Goal: Task Accomplishment & Management: Use online tool/utility

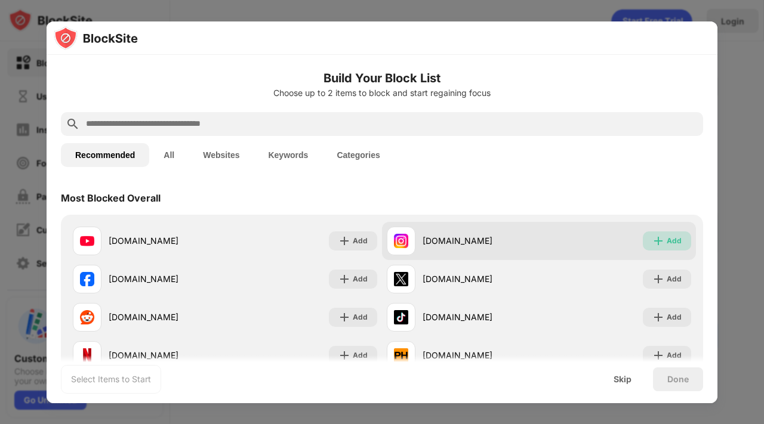
click at [648, 242] on div "Add" at bounding box center [667, 241] width 48 height 19
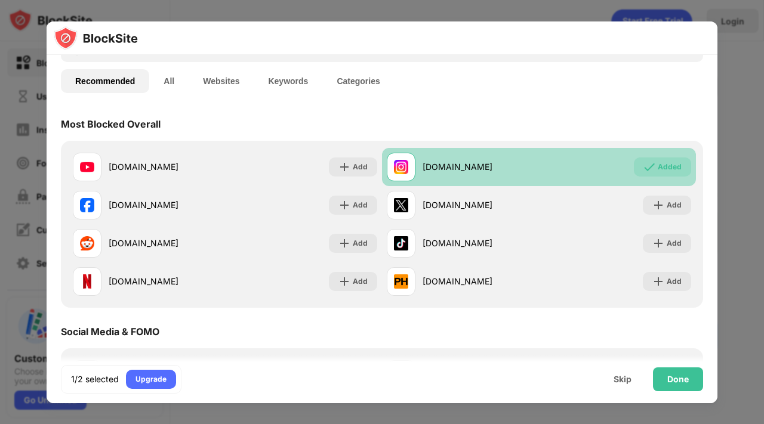
scroll to position [79, 0]
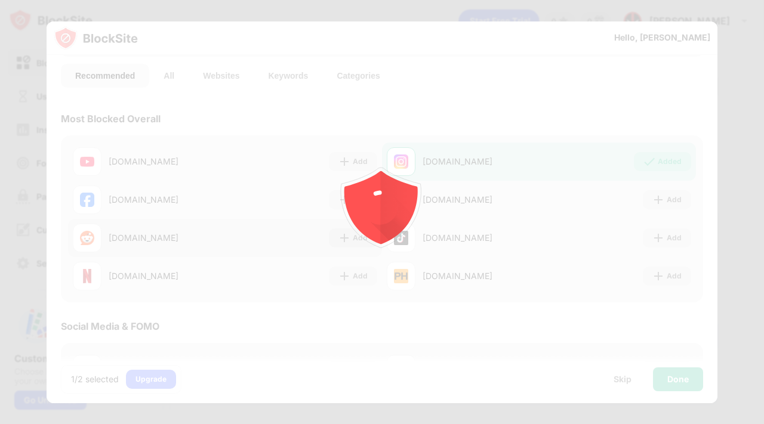
click at [363, 236] on icon "animation" at bounding box center [380, 203] width 85 height 85
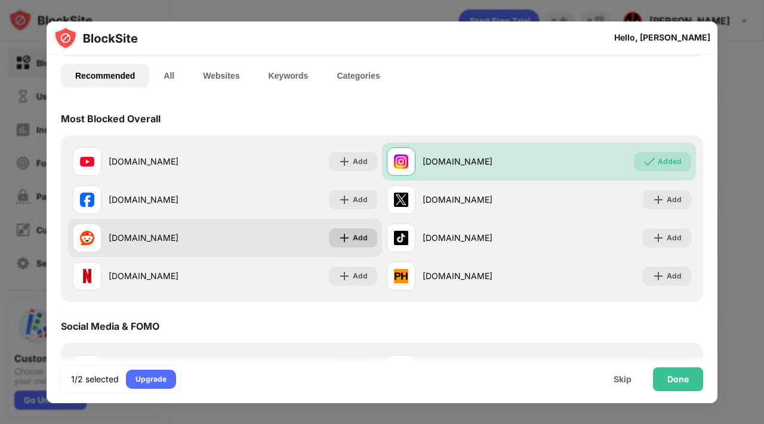
click at [365, 242] on div "Add" at bounding box center [360, 238] width 15 height 12
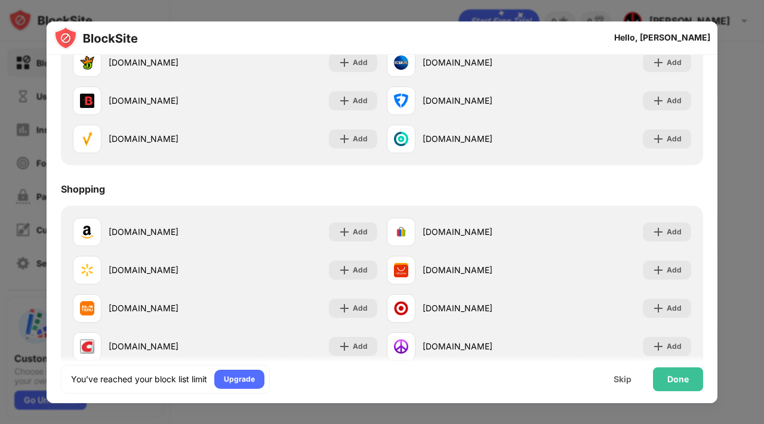
scroll to position [1285, 0]
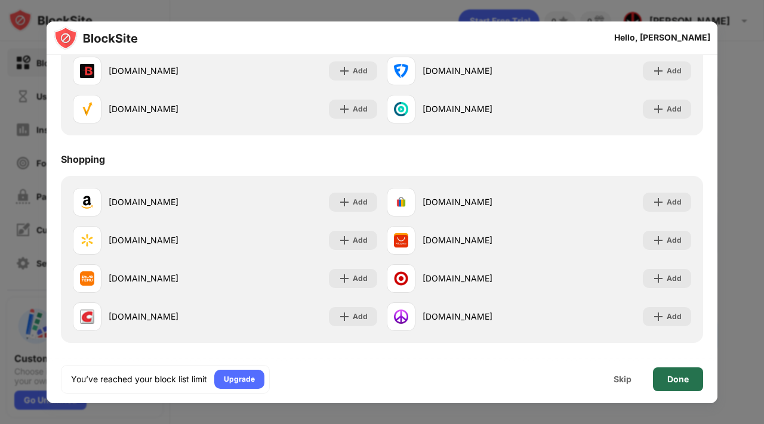
click at [676, 383] on div "Done" at bounding box center [677, 380] width 21 height 10
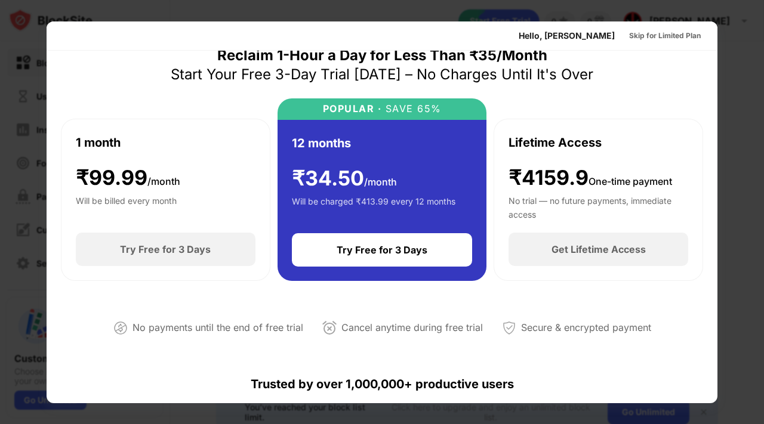
scroll to position [0, 0]
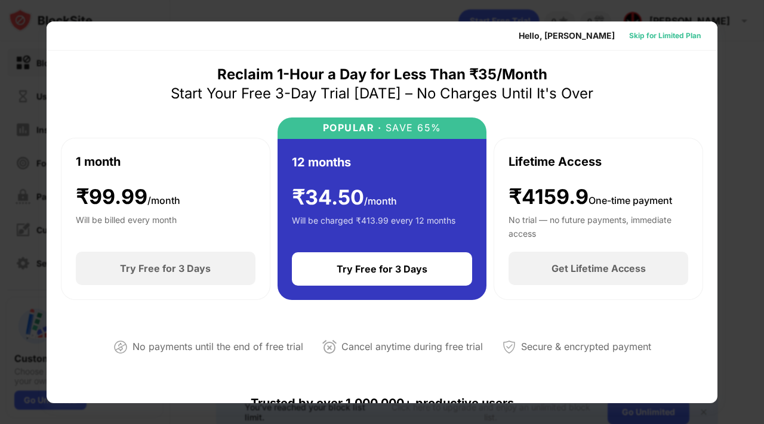
click at [689, 35] on div "Skip for Limited Plan" at bounding box center [665, 36] width 72 height 12
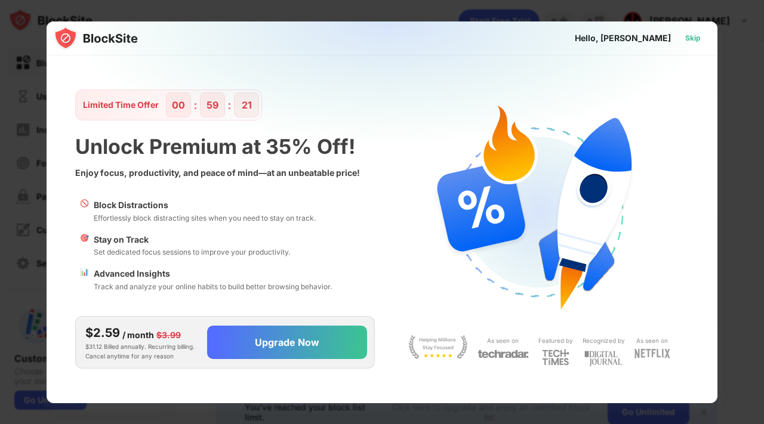
click at [694, 37] on div "Skip" at bounding box center [693, 38] width 16 height 12
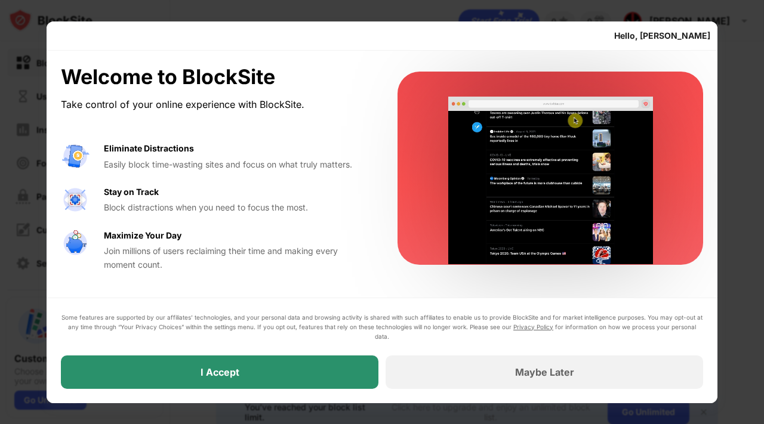
click at [319, 378] on div "I Accept" at bounding box center [220, 372] width 318 height 33
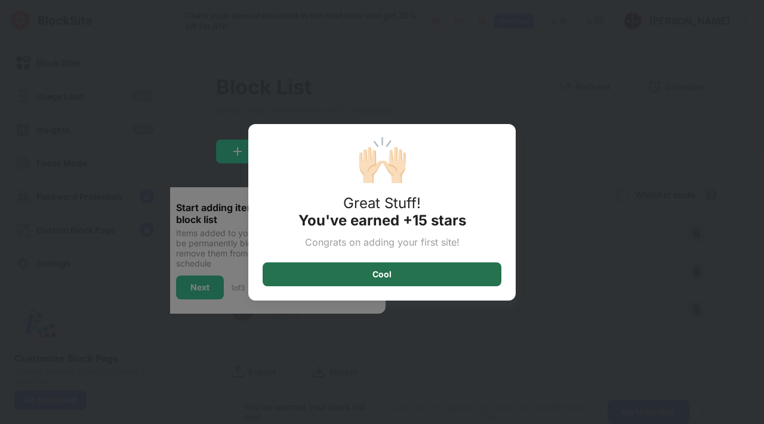
click at [402, 280] on div "Cool" at bounding box center [382, 275] width 239 height 24
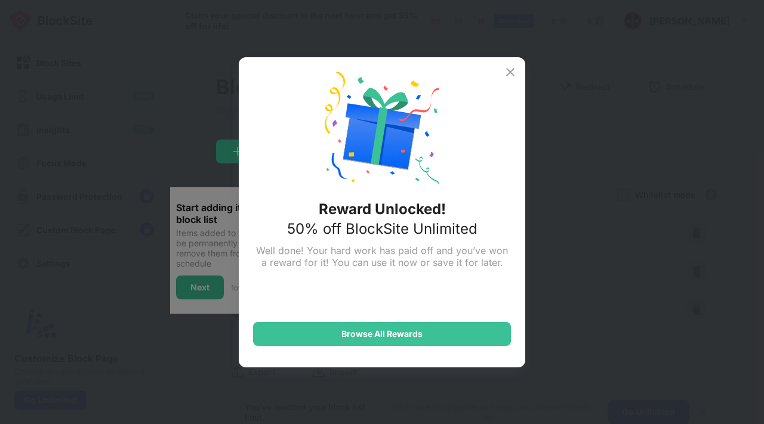
click at [510, 68] on img at bounding box center [510, 72] width 14 height 14
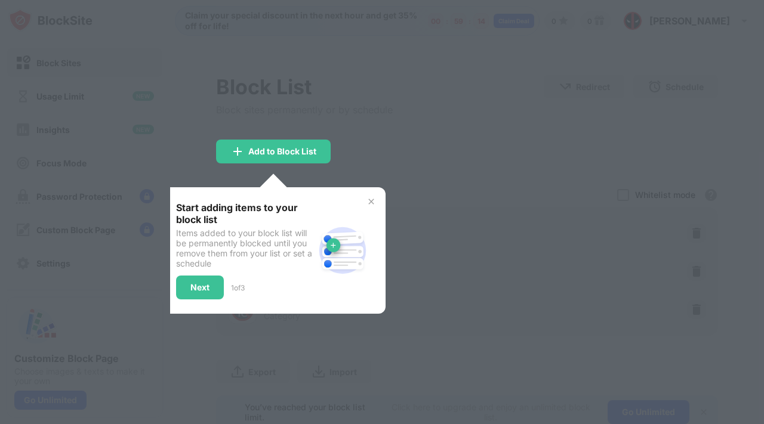
click at [372, 197] on img at bounding box center [371, 202] width 10 height 10
